Goal: Task Accomplishment & Management: Use online tool/utility

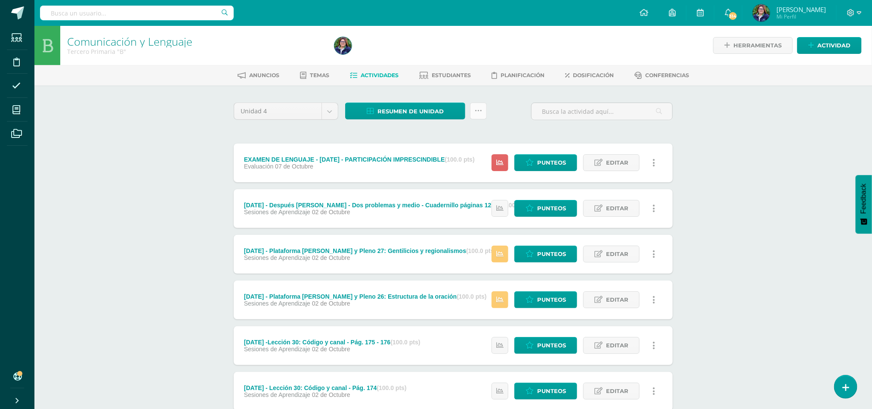
click at [477, 110] on icon at bounding box center [478, 110] width 7 height 7
click at [479, 133] on link "Subir actividades en masa" at bounding box center [457, 137] width 95 height 21
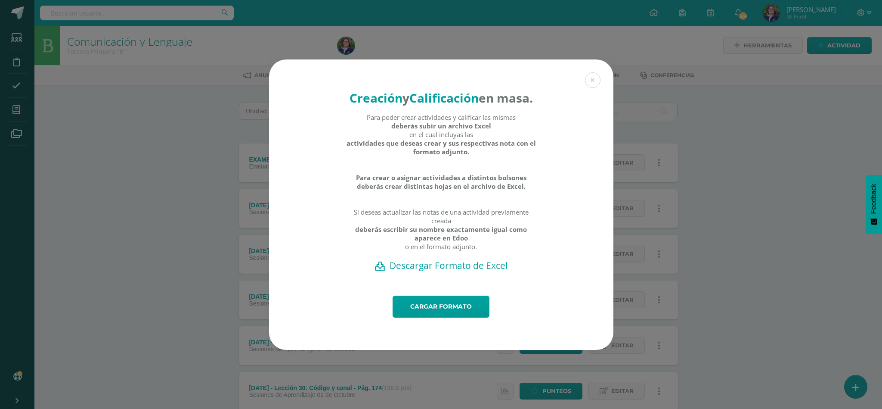
click at [467, 271] on h2 "Descargar Formato de Excel" at bounding box center [441, 265] width 314 height 12
click at [434, 317] on link "Cargar formato" at bounding box center [441, 306] width 97 height 22
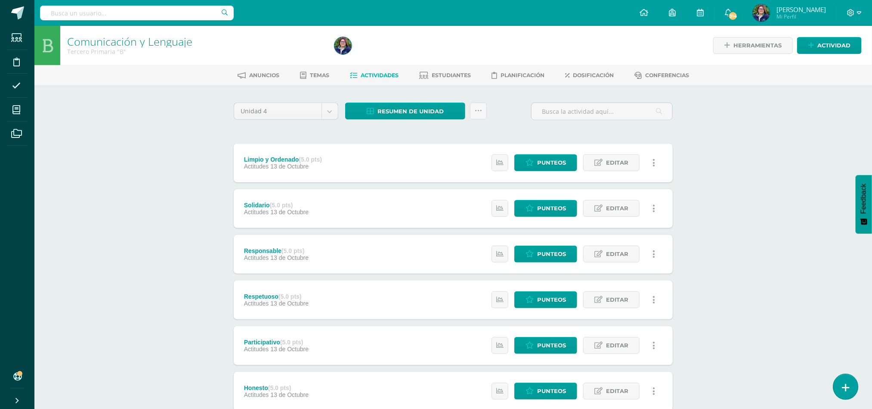
click at [840, 388] on link at bounding box center [846, 386] width 25 height 25
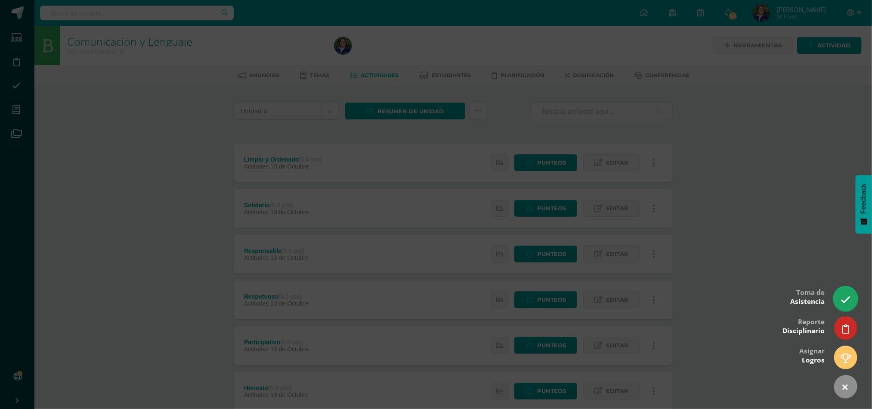
click at [839, 301] on link at bounding box center [846, 298] width 25 height 25
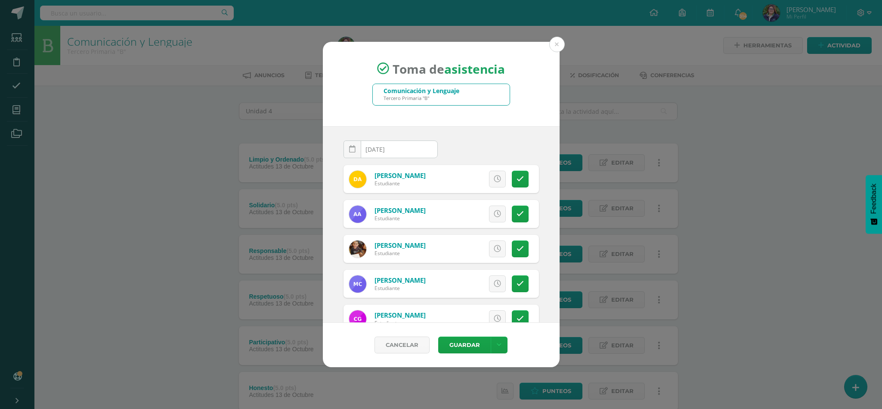
click at [434, 97] on div "Tercero Primaria "B"" at bounding box center [422, 98] width 76 height 6
click at [482, 93] on div "Comunicación y Lenguaje Tercero Primaria "B"" at bounding box center [441, 94] width 137 height 21
click at [552, 47] on button at bounding box center [557, 45] width 16 height 16
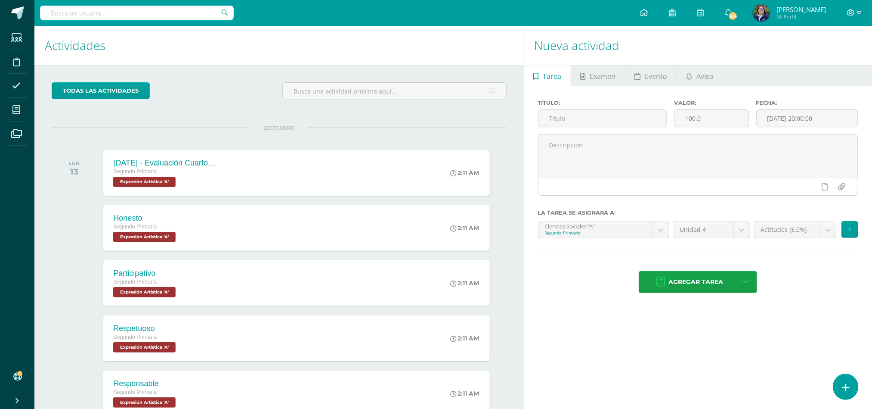
click at [846, 387] on icon at bounding box center [846, 387] width 8 height 10
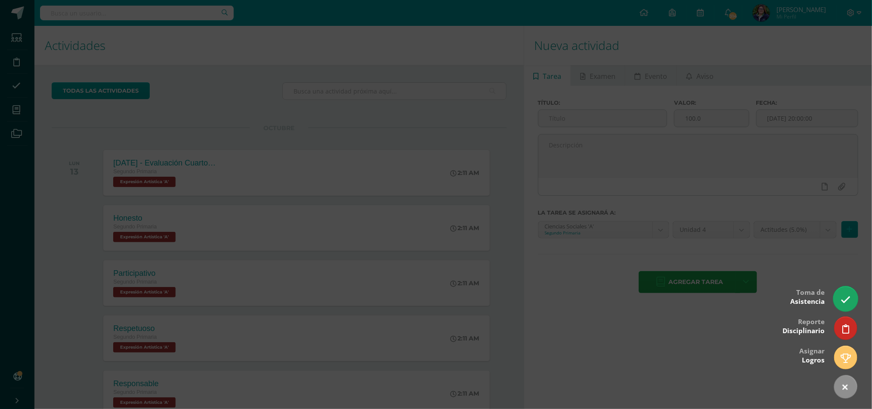
click at [843, 287] on link at bounding box center [846, 298] width 25 height 25
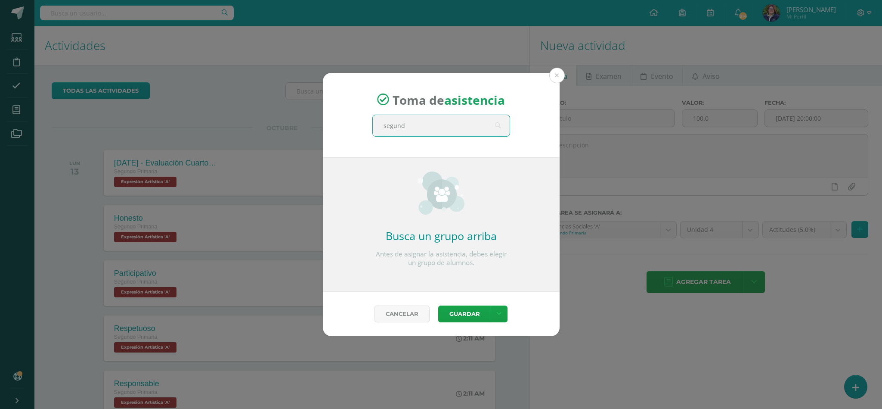
type input "segundo"
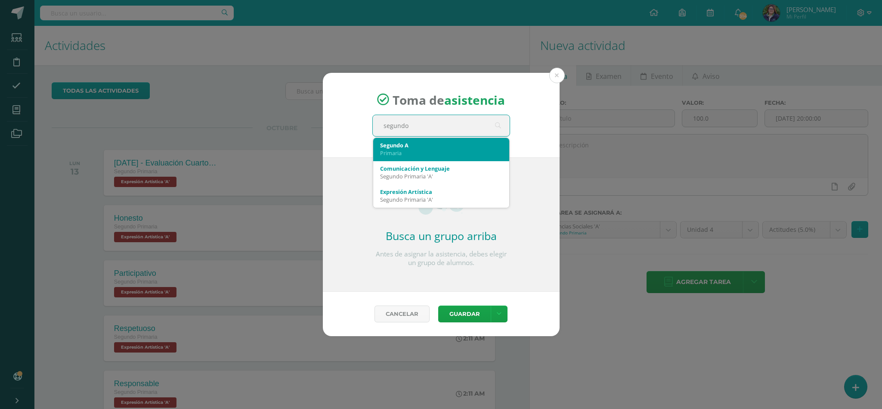
click at [419, 152] on div "Primaria" at bounding box center [441, 153] width 122 height 8
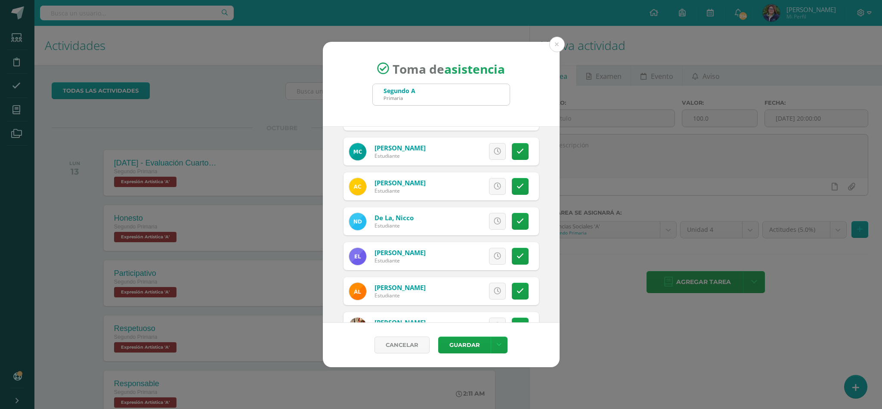
scroll to position [65, 0]
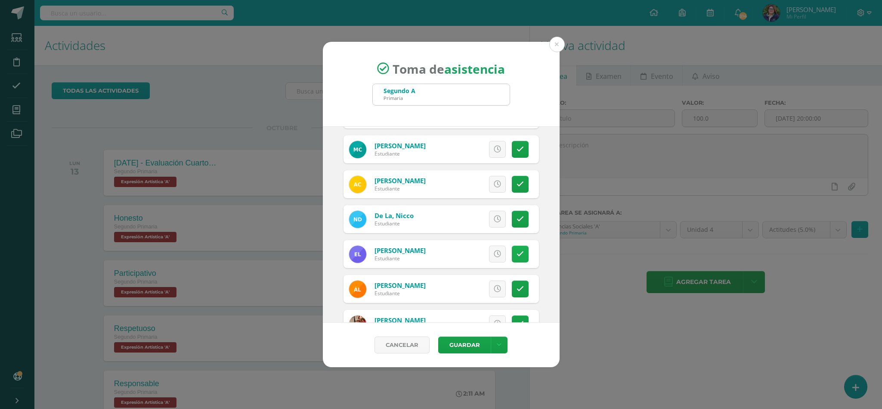
click at [512, 262] on link at bounding box center [520, 253] width 17 height 17
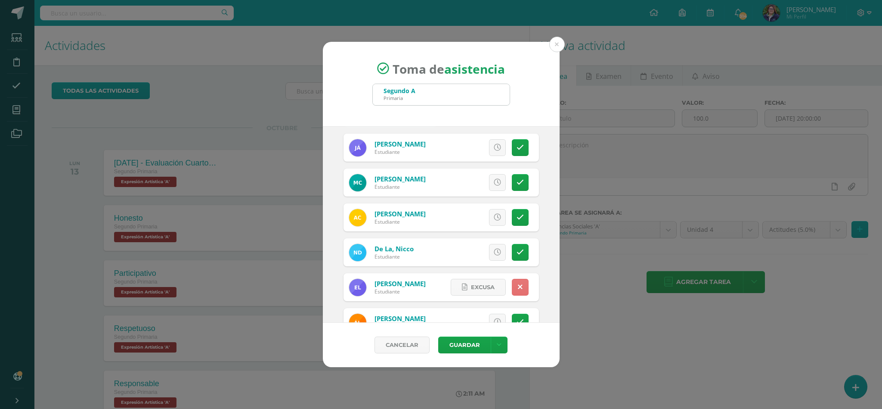
scroll to position [0, 0]
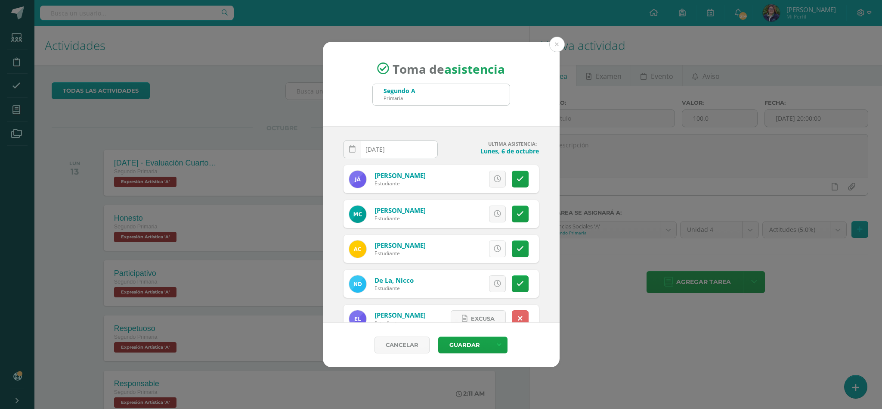
click at [494, 248] on icon at bounding box center [497, 248] width 7 height 7
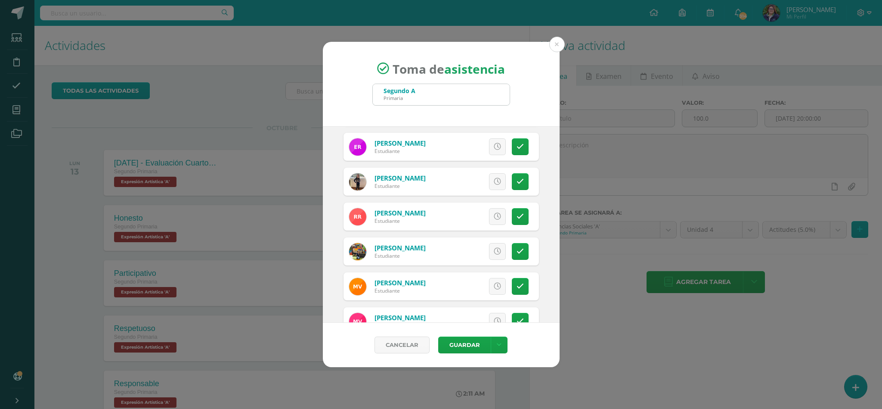
scroll to position [442, 0]
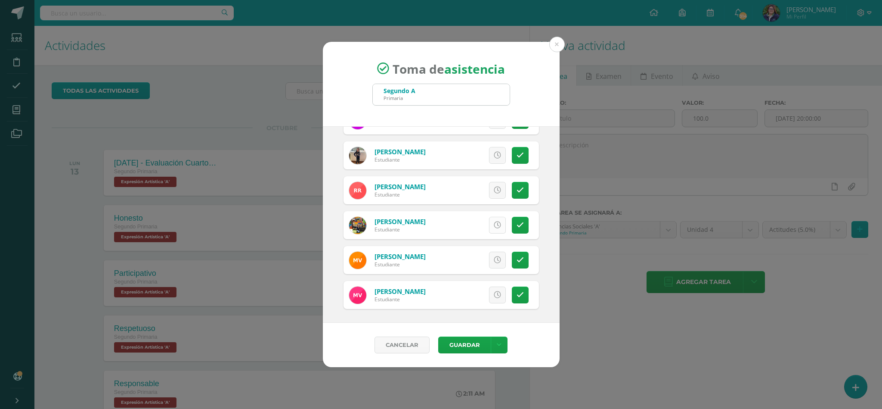
click at [494, 225] on icon at bounding box center [497, 224] width 7 height 7
click at [463, 349] on button "Guardar" at bounding box center [464, 344] width 53 height 17
